Goal: Navigation & Orientation: Find specific page/section

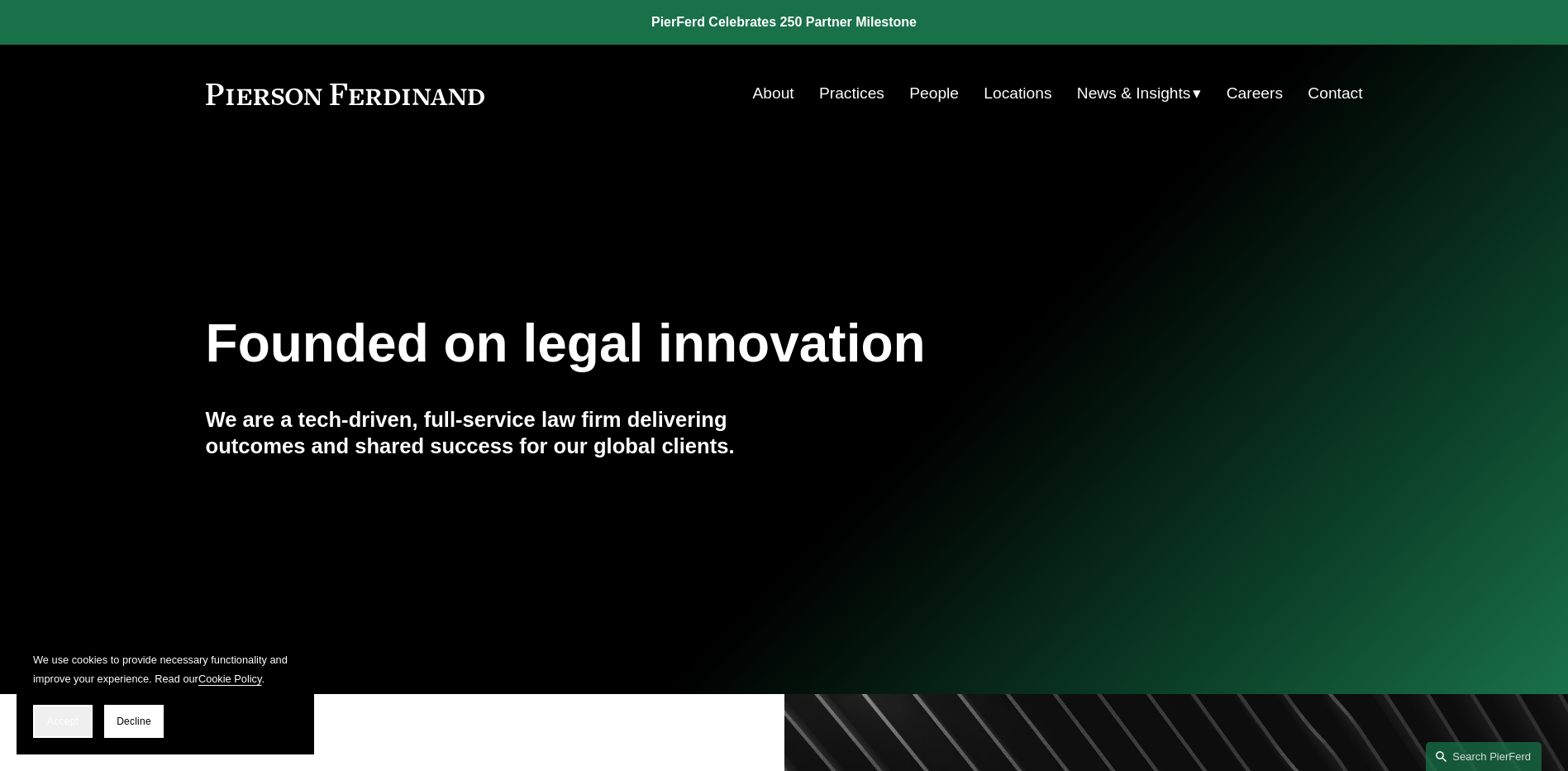
click at [60, 716] on span "Accept" at bounding box center [62, 721] width 32 height 12
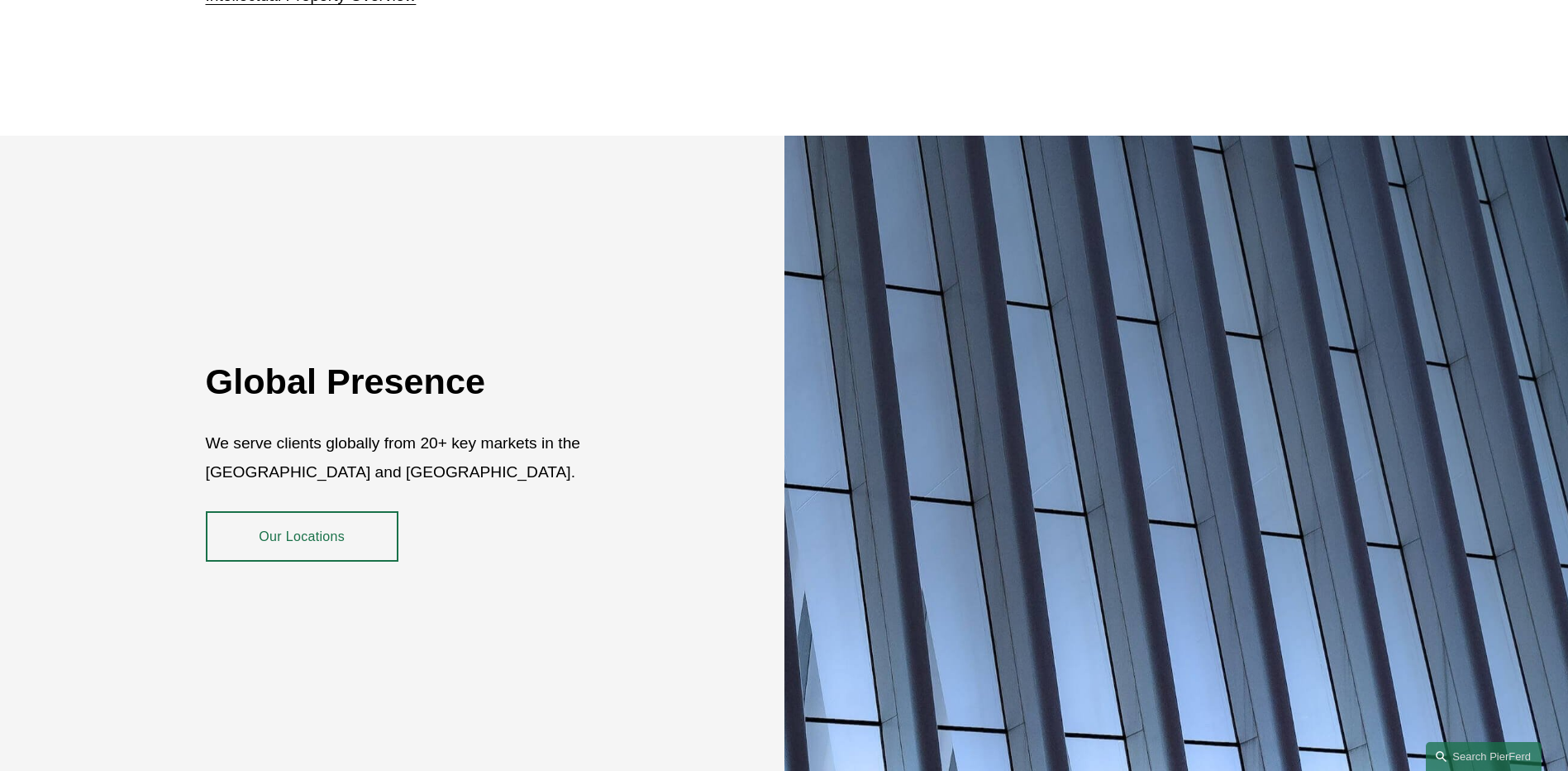
scroll to position [3024, 0]
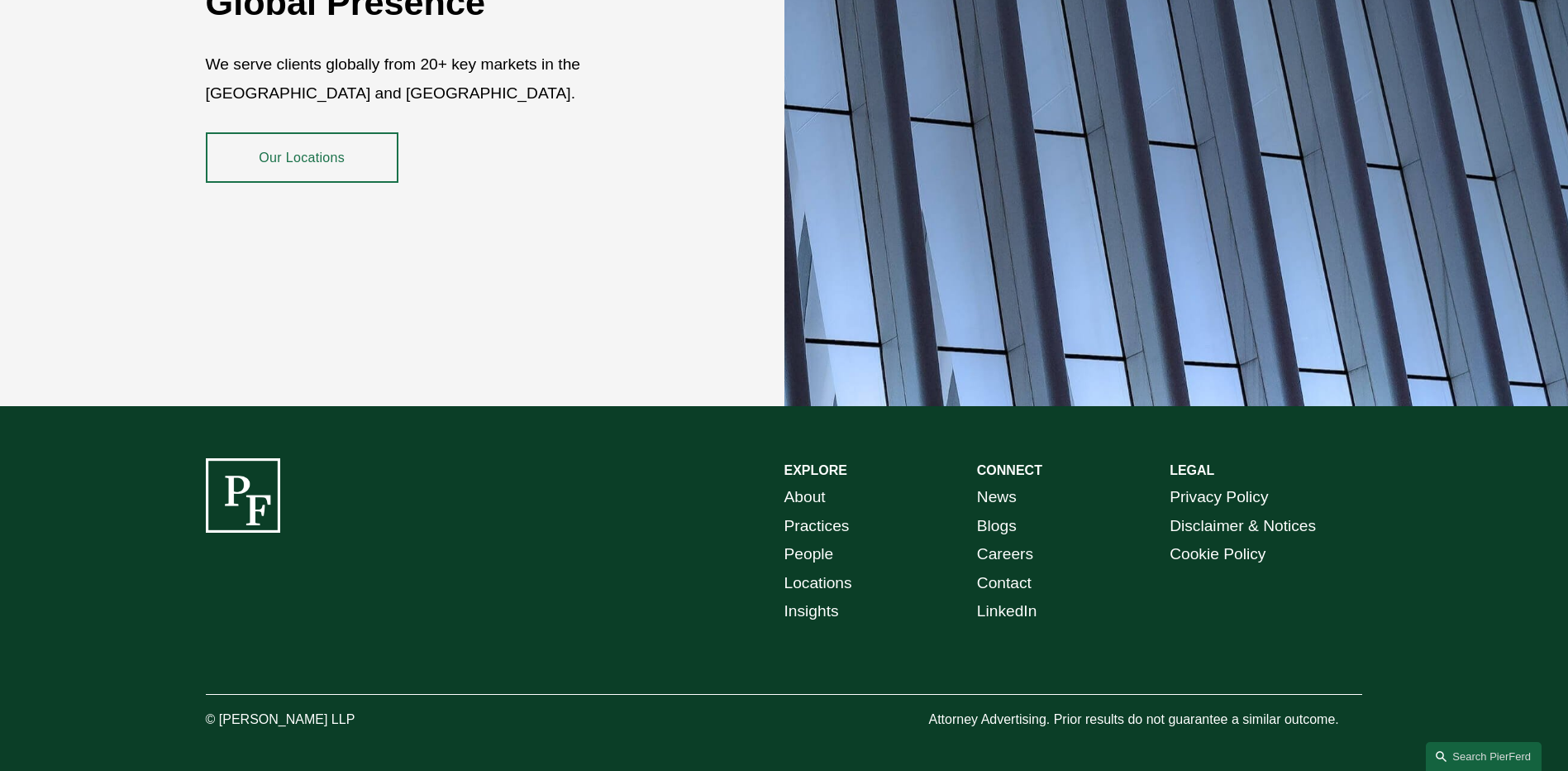
click at [1022, 541] on link "Careers" at bounding box center [1006, 554] width 56 height 29
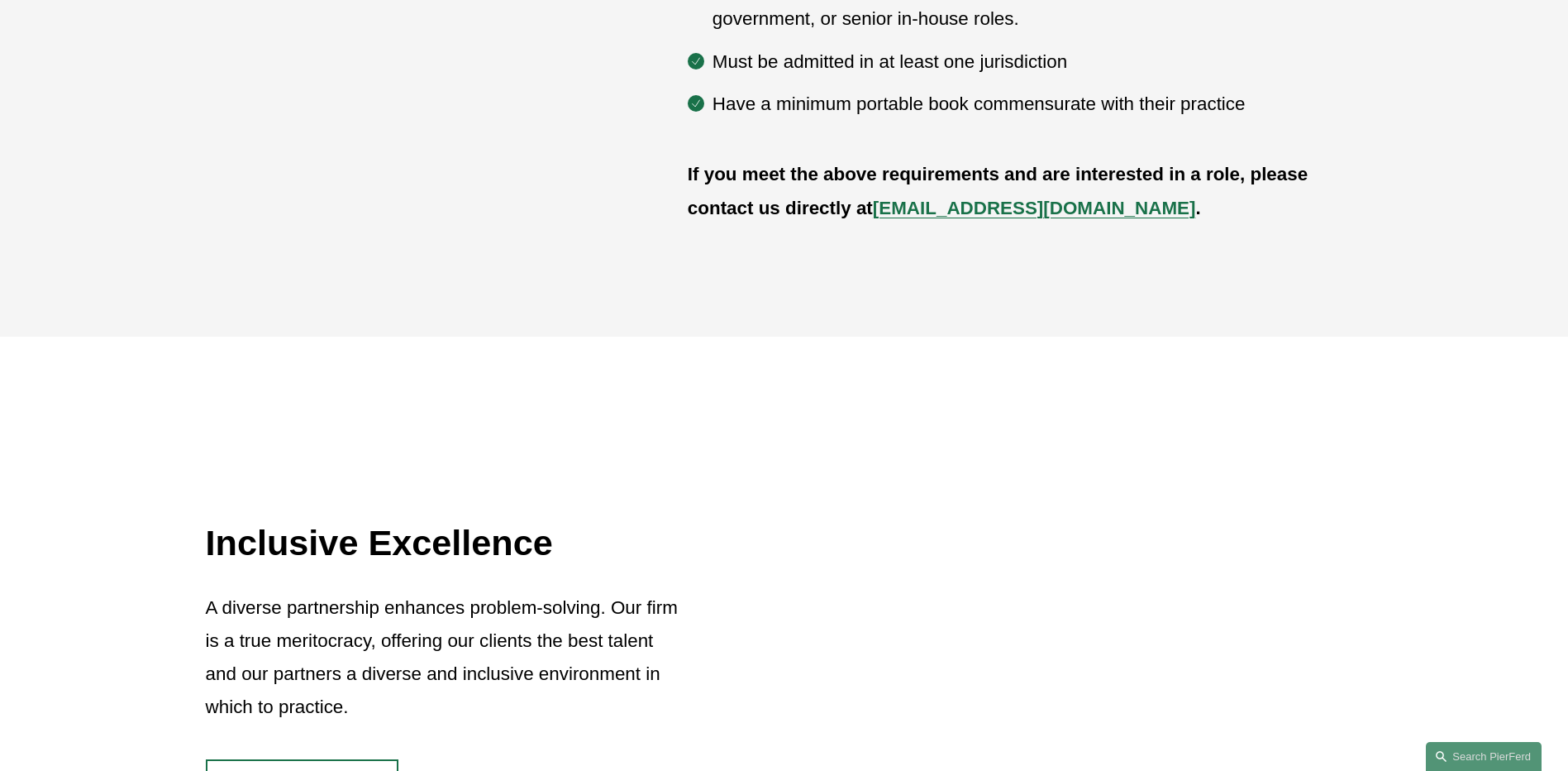
scroll to position [942, 0]
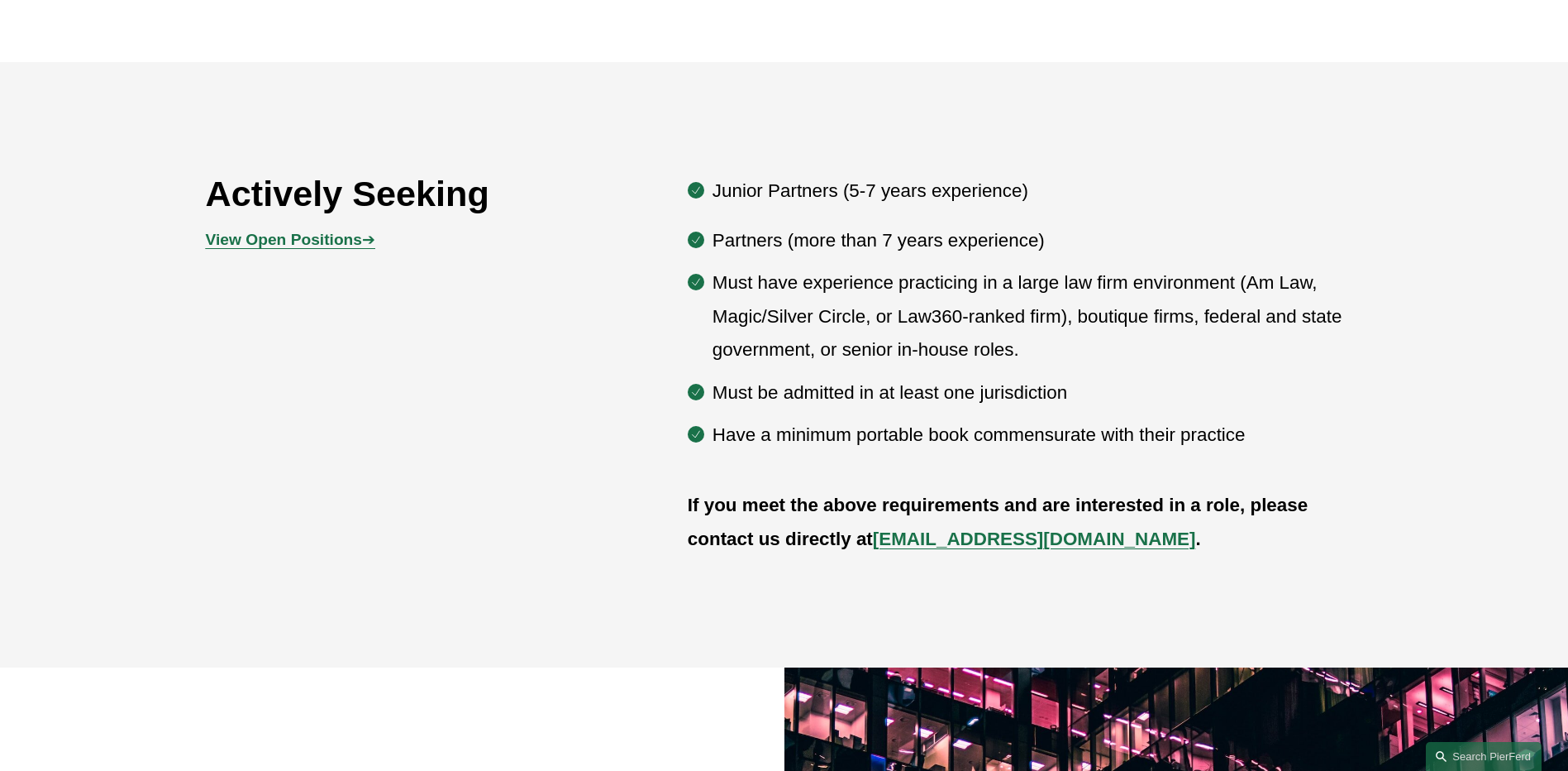
click at [346, 246] on strong "View Open Positions" at bounding box center [283, 239] width 156 height 17
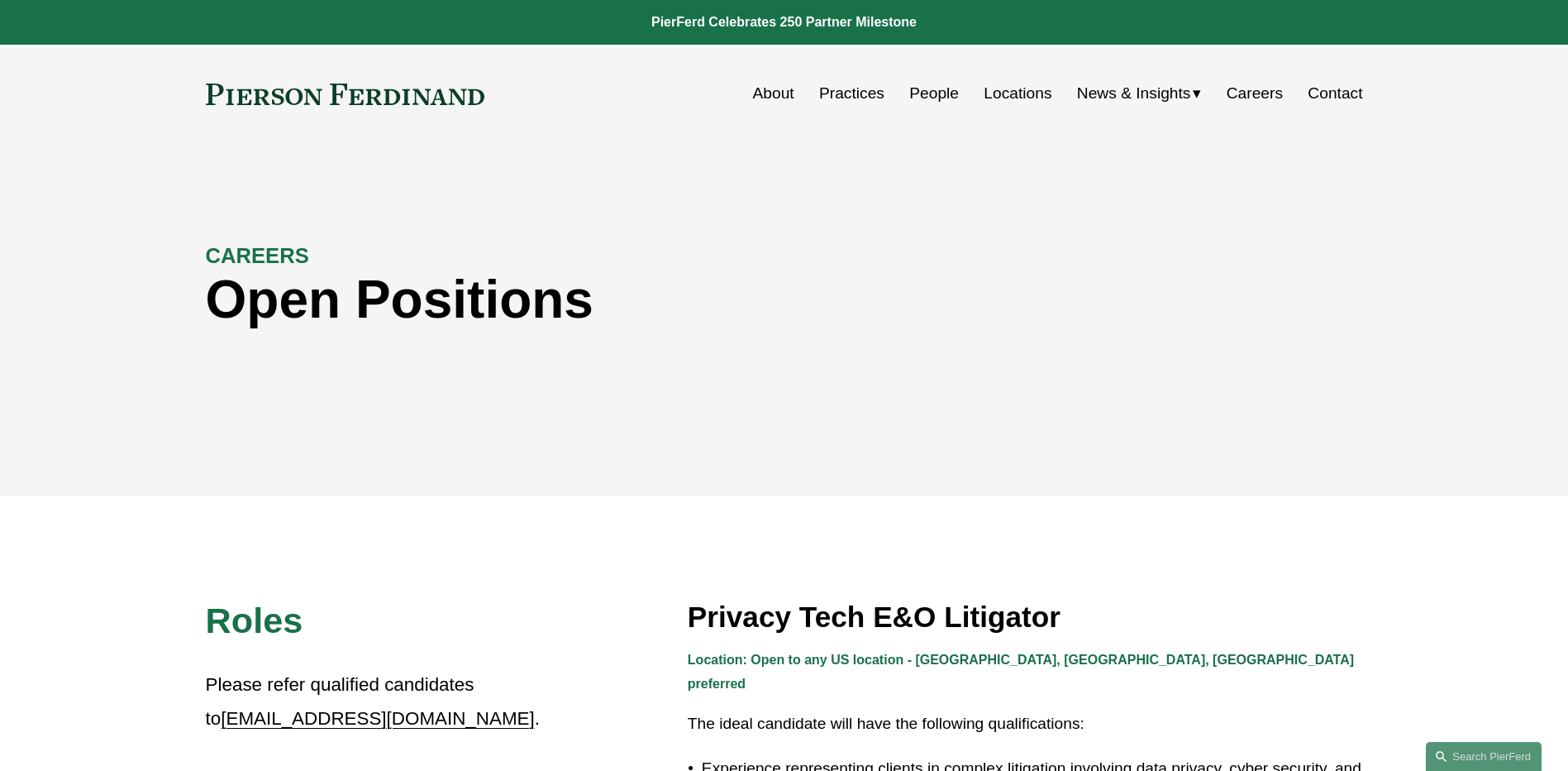
click at [983, 89] on link "Locations" at bounding box center [1017, 93] width 67 height 32
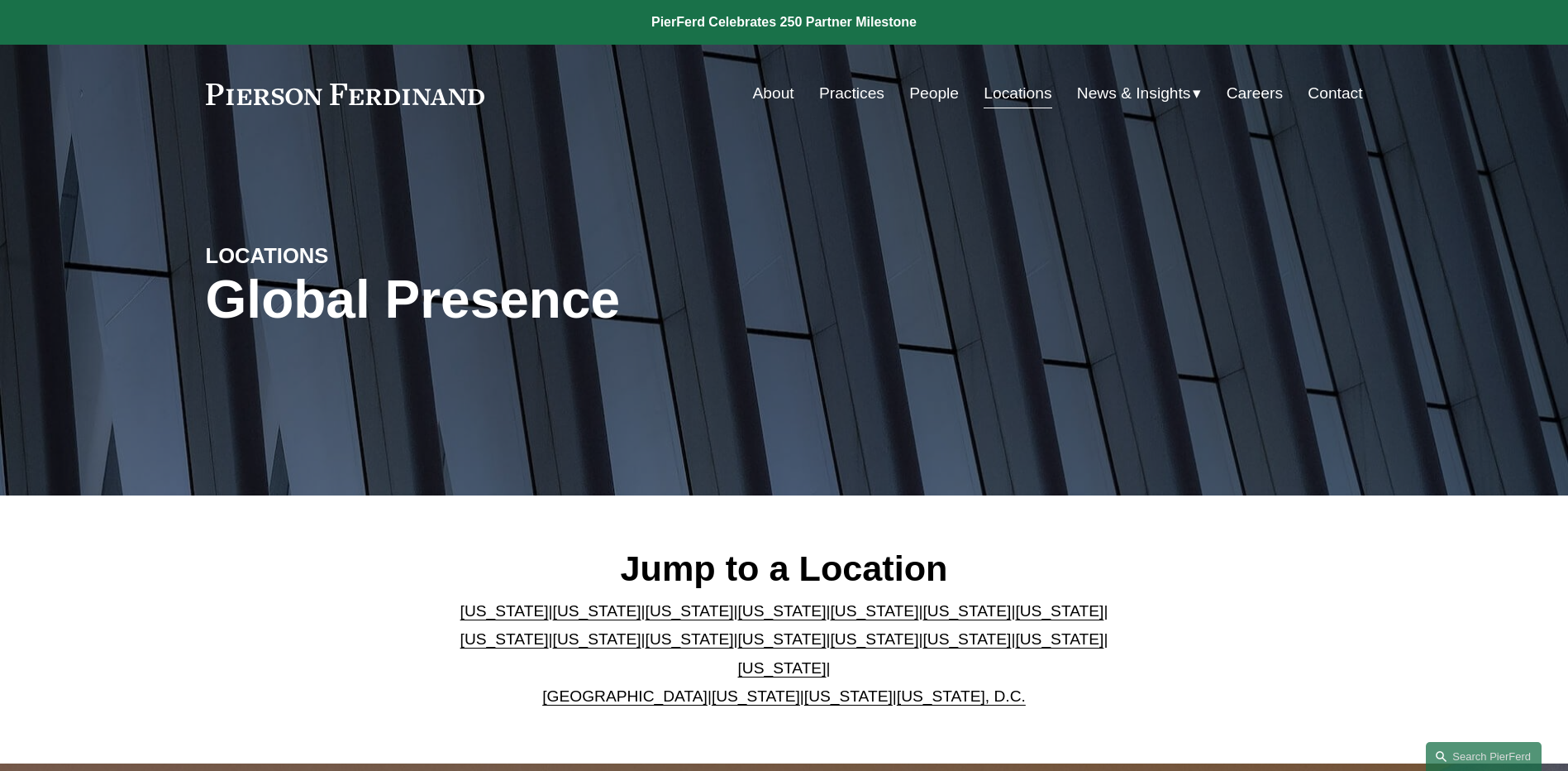
click at [923, 641] on link "[US_STATE]" at bounding box center [967, 639] width 89 height 17
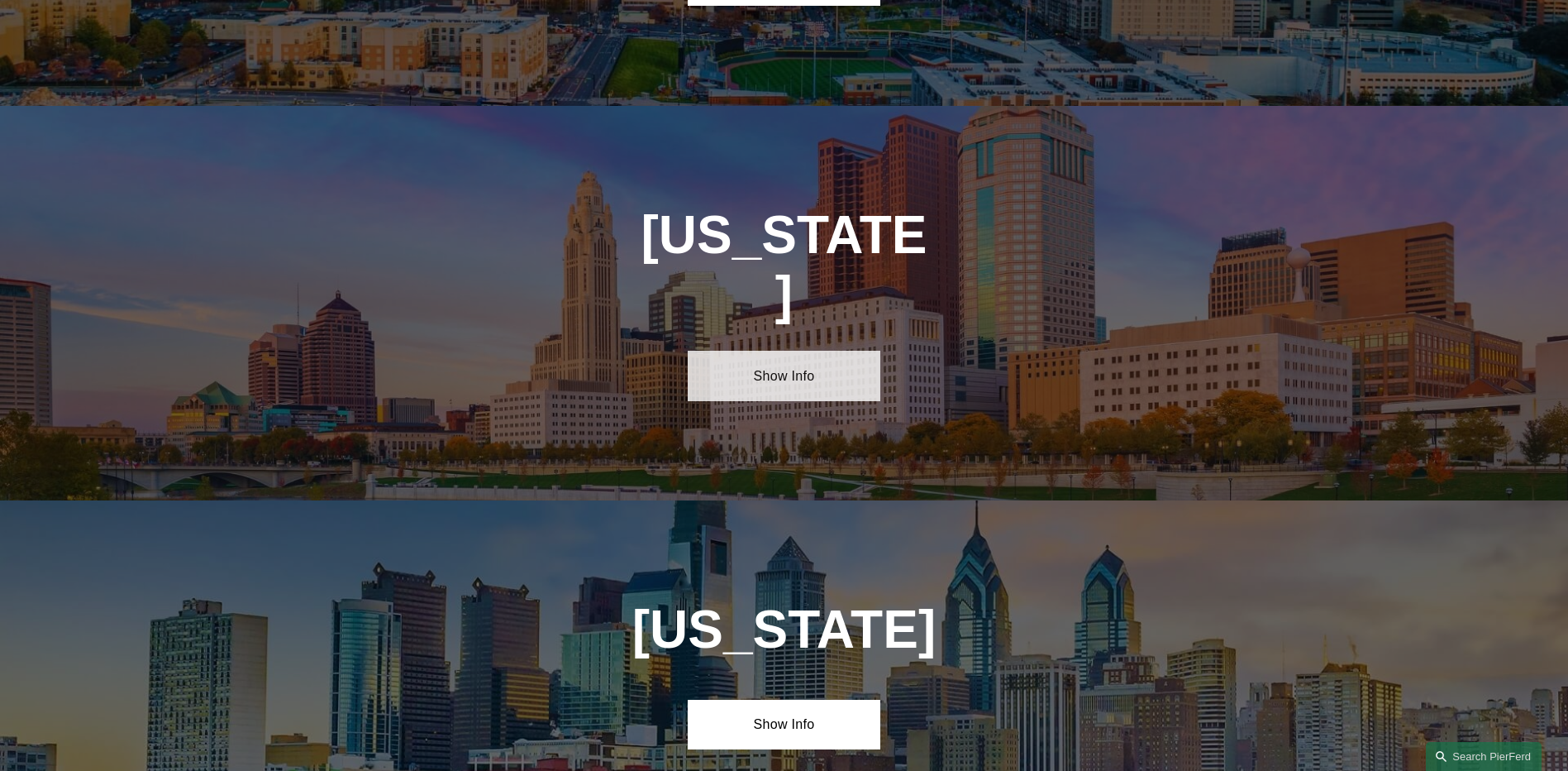
click at [790, 351] on link "Show Info" at bounding box center [784, 376] width 193 height 50
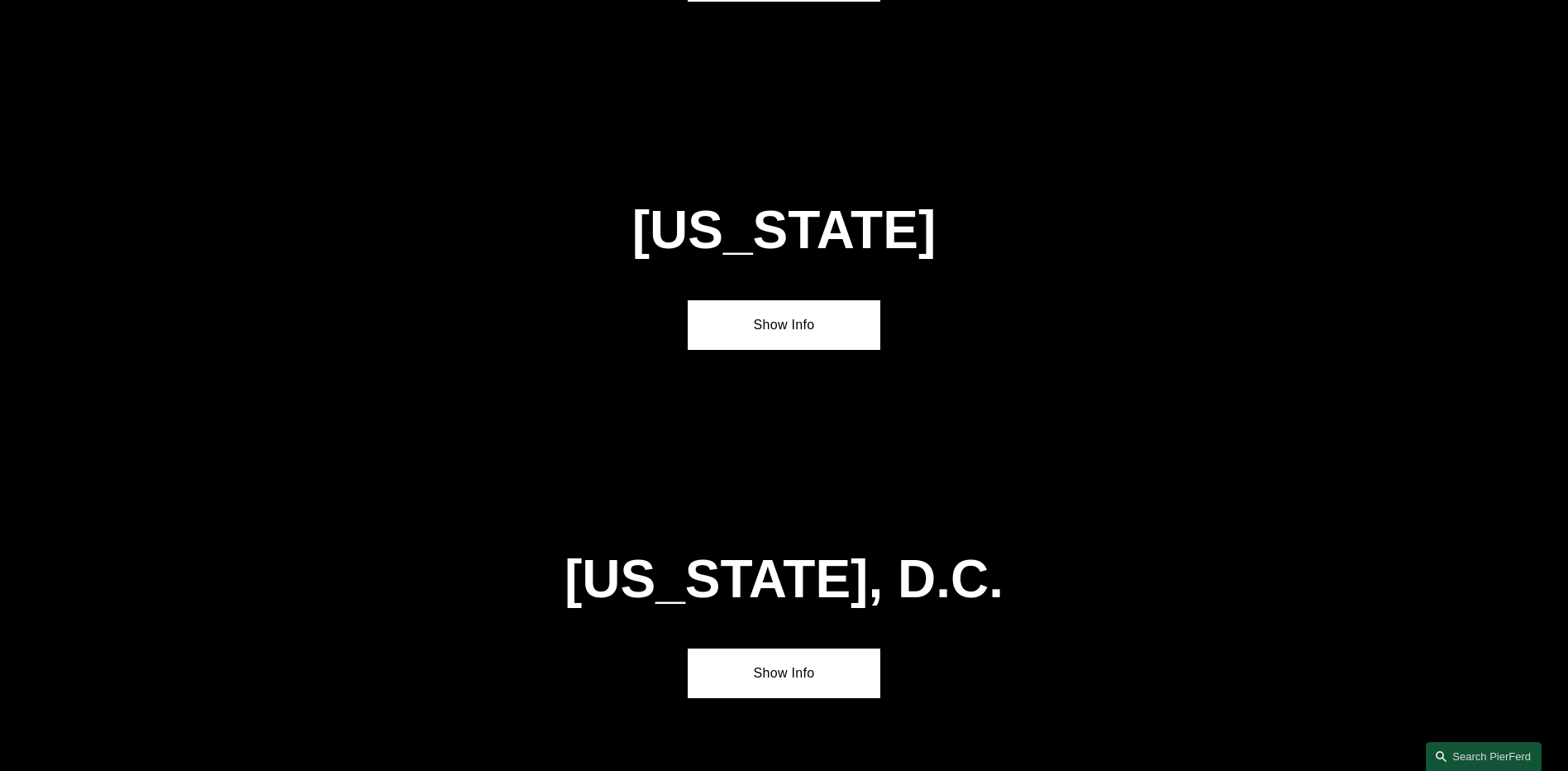
scroll to position [7280, 0]
